Goal: Navigation & Orientation: Find specific page/section

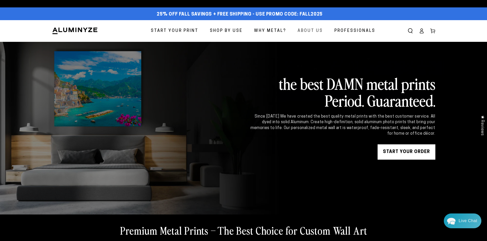
click at [315, 31] on span "About Us" at bounding box center [309, 30] width 25 height 7
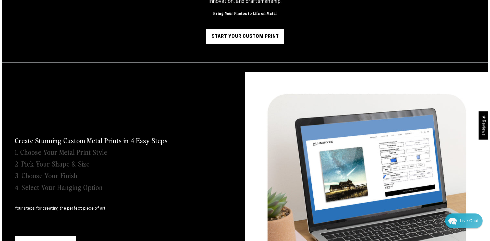
scroll to position [102, 0]
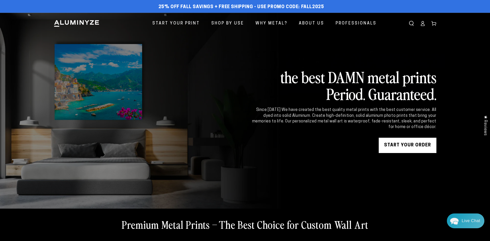
click at [461, 86] on div "Close dialog Get 35% Off + Free Shipping on Your First Order! Plus, enjoy early…" at bounding box center [245, 120] width 490 height 241
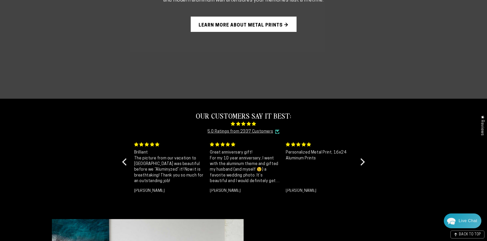
scroll to position [485, 0]
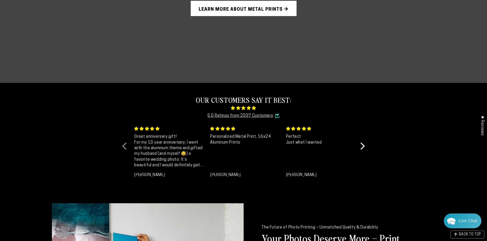
click at [125, 146] on div at bounding box center [125, 146] width 7 height 7
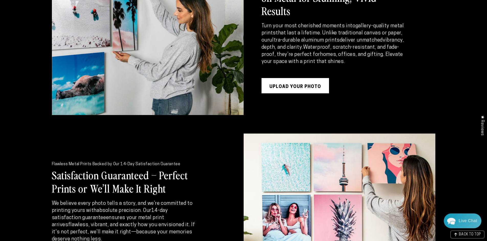
scroll to position [738, 0]
